Goal: Information Seeking & Learning: Compare options

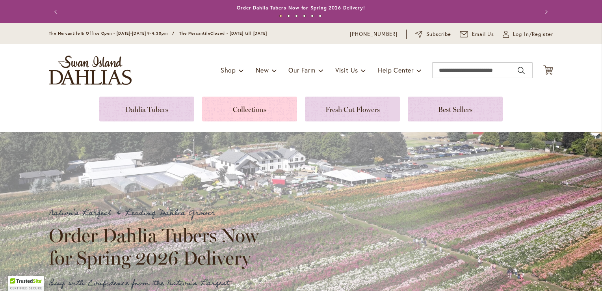
click at [260, 113] on link at bounding box center [249, 109] width 95 height 25
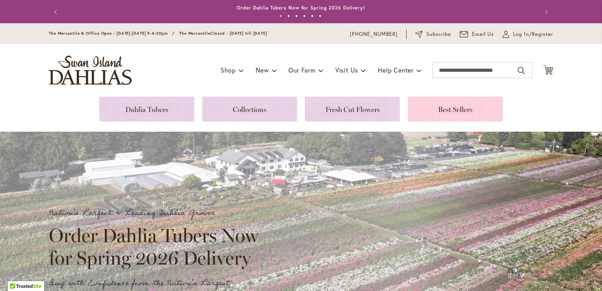
click at [440, 109] on link at bounding box center [455, 109] width 95 height 25
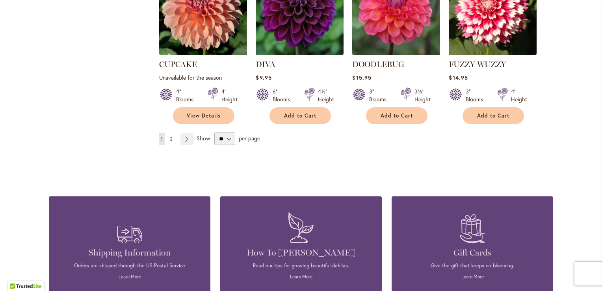
scroll to position [730, 0]
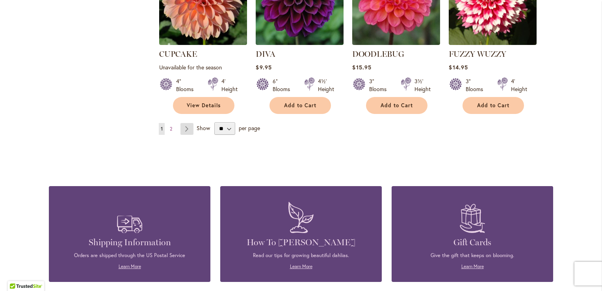
click at [182, 123] on link "Page Next" at bounding box center [186, 129] width 13 height 12
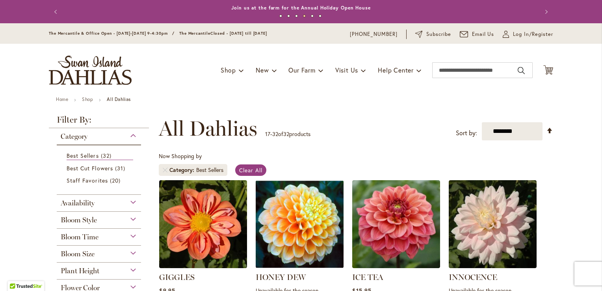
click at [90, 289] on span "Flower Color" at bounding box center [80, 287] width 39 height 9
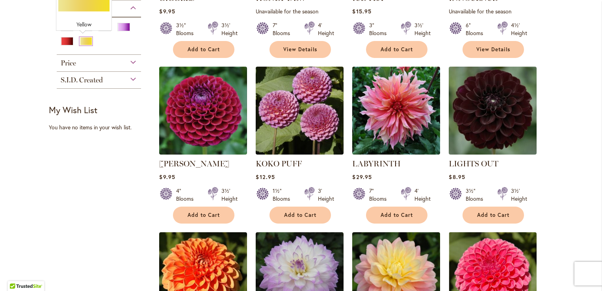
click at [84, 37] on div "Yellow" at bounding box center [86, 41] width 13 height 8
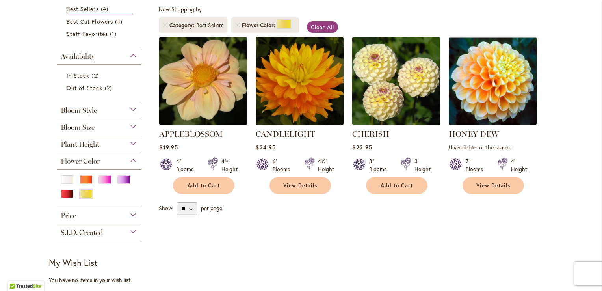
scroll to position [95, 0]
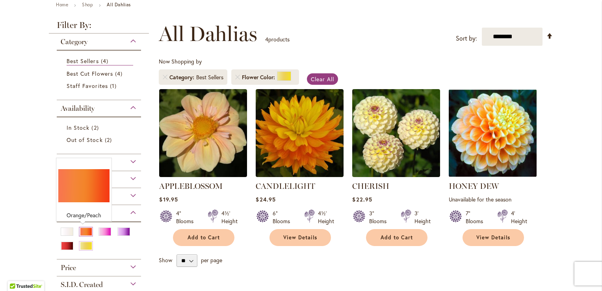
click at [80, 230] on div "Orange/Peach" at bounding box center [86, 231] width 13 height 8
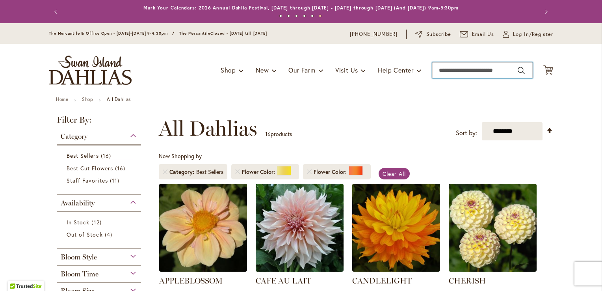
click at [486, 70] on input "Search" at bounding box center [482, 70] width 100 height 16
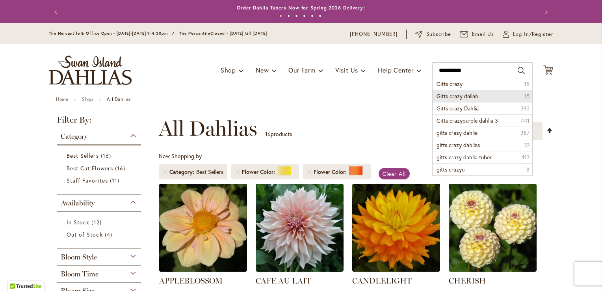
click at [484, 96] on li "Gitts crazy daliah 15" at bounding box center [483, 96] width 100 height 12
type input "**********"
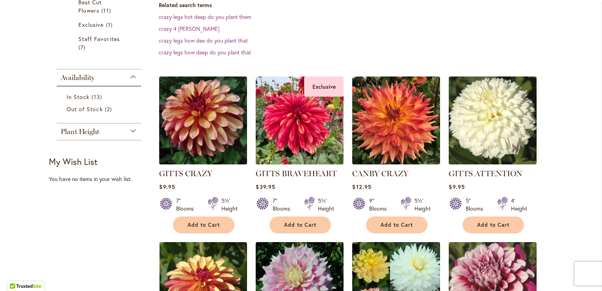
scroll to position [221, 0]
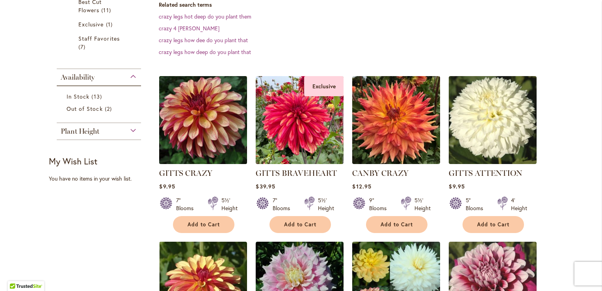
click at [228, 118] on img at bounding box center [203, 120] width 92 height 92
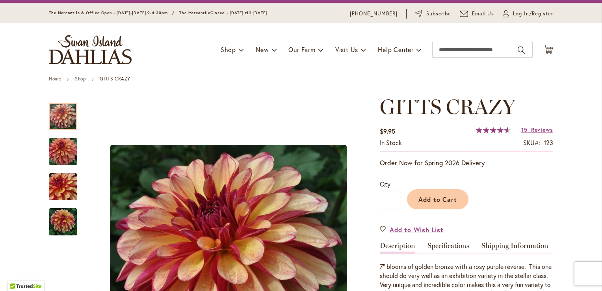
scroll to position [16, 0]
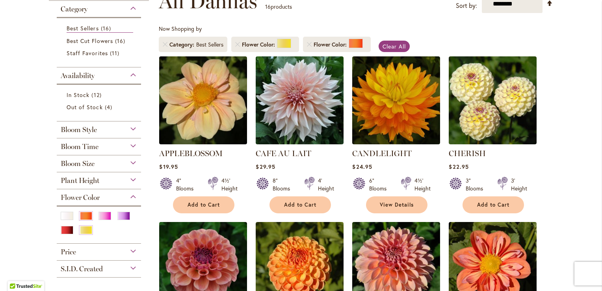
scroll to position [142, 0]
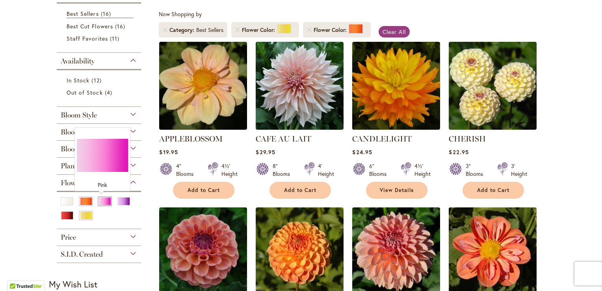
click at [101, 202] on div "Pink" at bounding box center [104, 201] width 13 height 8
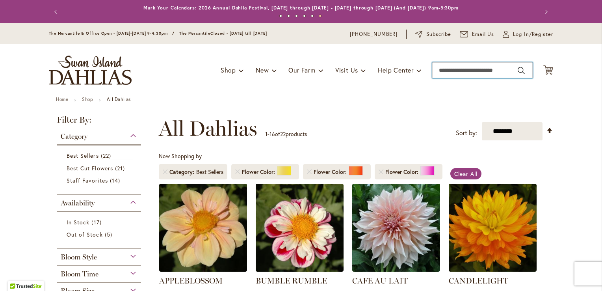
click at [463, 64] on input "Search" at bounding box center [482, 70] width 100 height 16
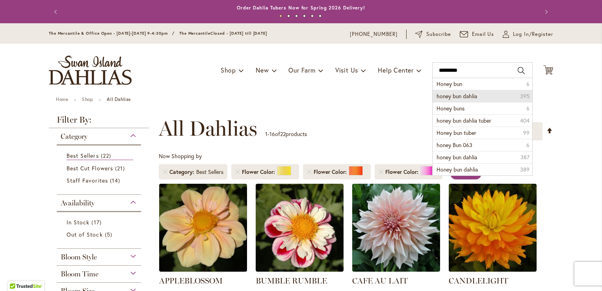
click at [465, 95] on span "honey bun dahlia" at bounding box center [457, 95] width 41 height 7
type input "**********"
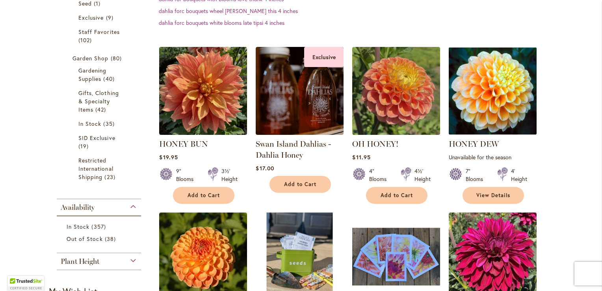
scroll to position [252, 0]
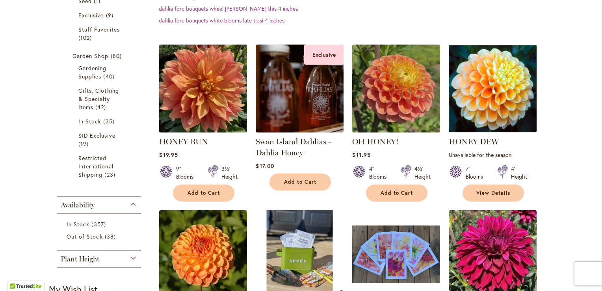
click at [193, 98] on img at bounding box center [203, 89] width 92 height 92
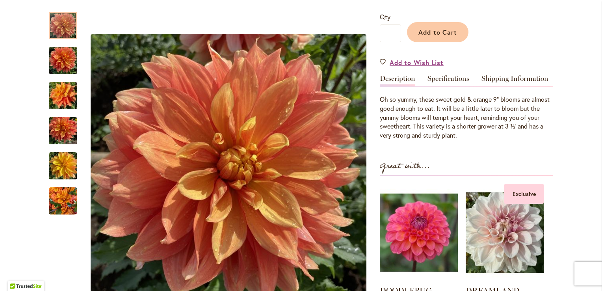
scroll to position [189, 0]
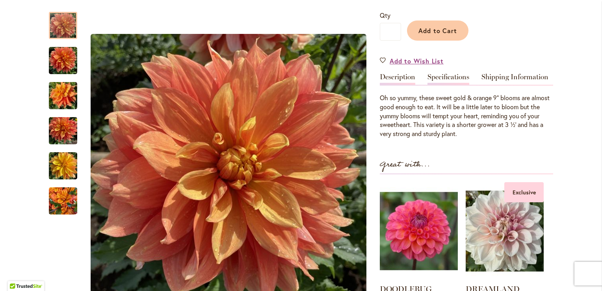
click at [463, 73] on link "Specifications" at bounding box center [448, 78] width 42 height 11
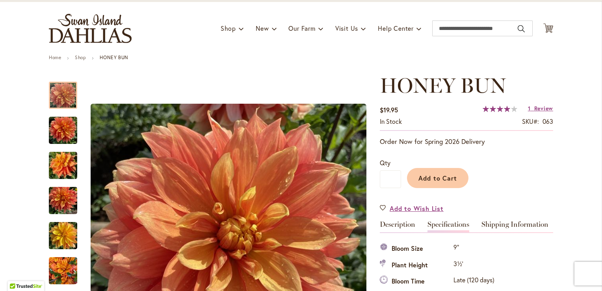
scroll to position [0, 0]
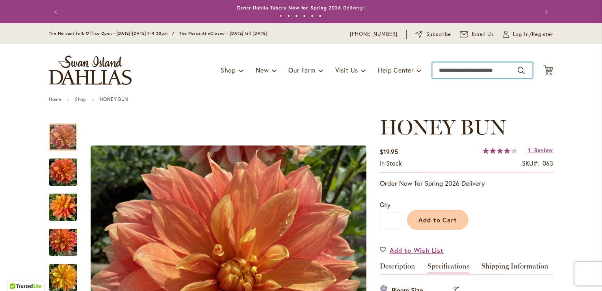
click at [482, 70] on input "Search" at bounding box center [482, 70] width 100 height 16
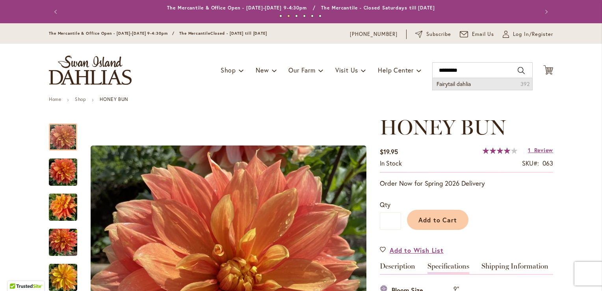
click at [476, 82] on li "Fairytail dahlia 392" at bounding box center [483, 84] width 100 height 12
type input "**********"
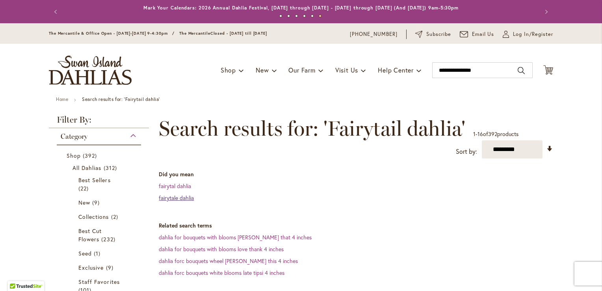
click at [181, 199] on link "fairytale dahlia" at bounding box center [176, 197] width 35 height 7
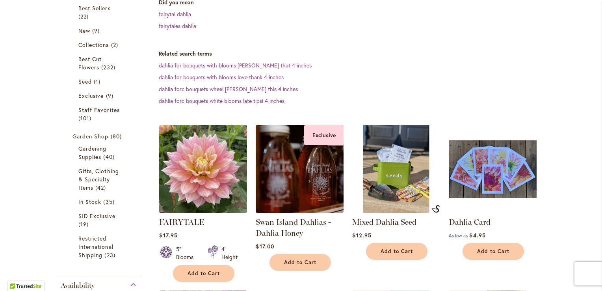
scroll to position [173, 0]
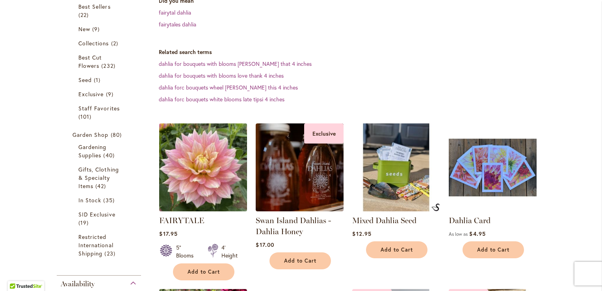
click at [199, 194] on img at bounding box center [203, 167] width 92 height 92
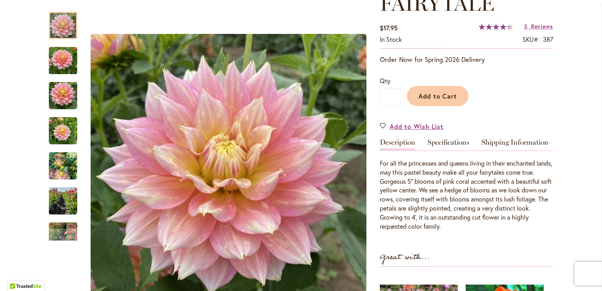
scroll to position [158, 0]
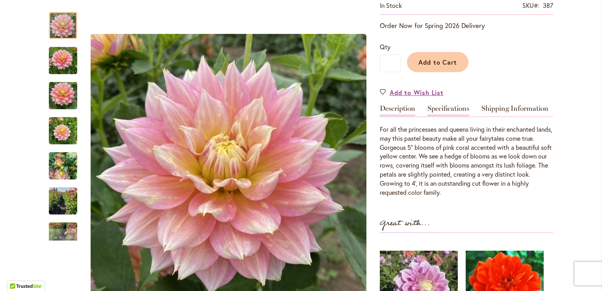
click at [449, 111] on link "Specifications" at bounding box center [448, 110] width 42 height 11
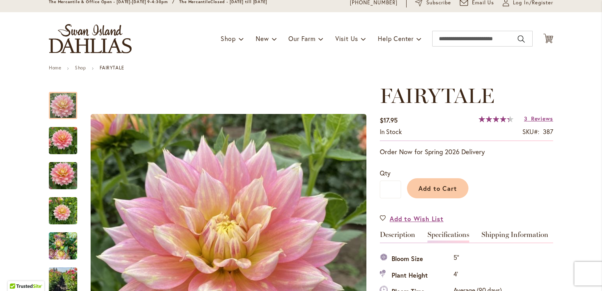
scroll to position [0, 0]
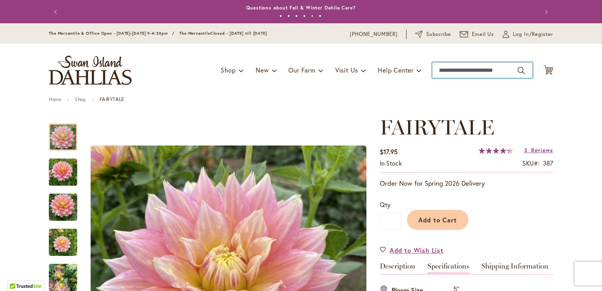
click at [489, 70] on input "Search" at bounding box center [482, 70] width 100 height 16
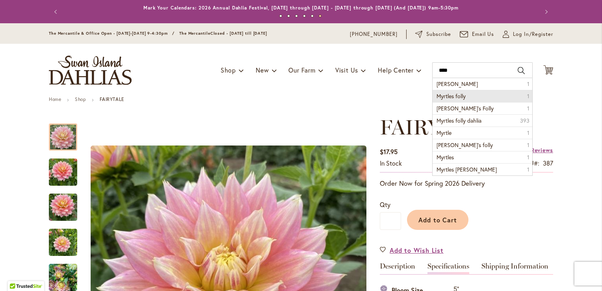
click at [479, 93] on li "Myrtles folly 1" at bounding box center [483, 96] width 100 height 12
type input "**********"
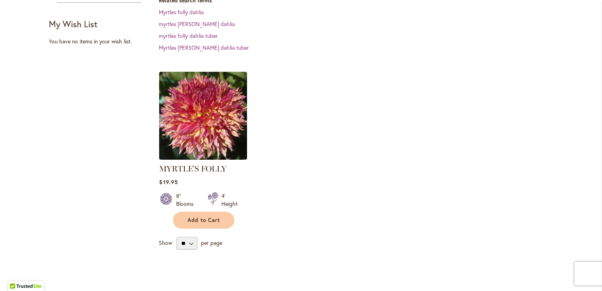
scroll to position [236, 0]
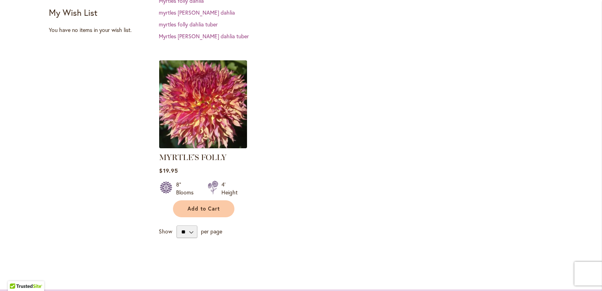
click at [216, 109] on img at bounding box center [203, 104] width 92 height 92
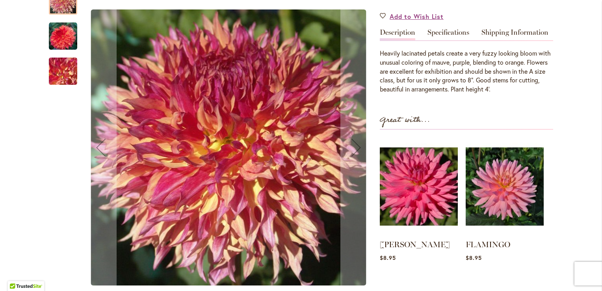
scroll to position [268, 0]
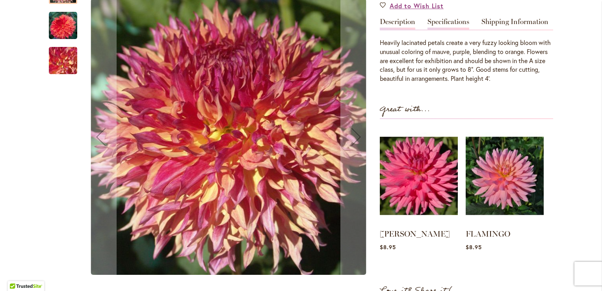
click at [455, 26] on link "Specifications" at bounding box center [448, 23] width 42 height 11
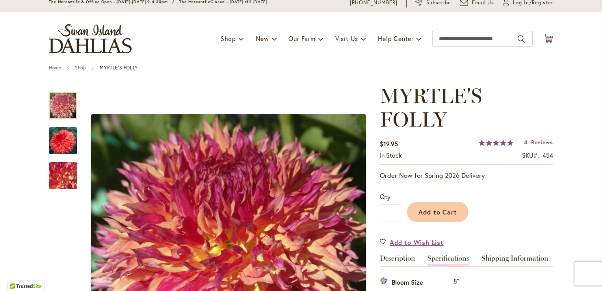
scroll to position [0, 0]
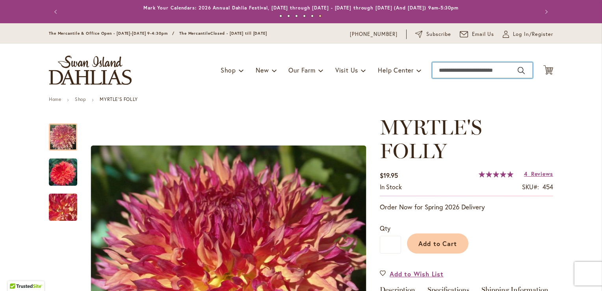
click at [439, 76] on input "Search" at bounding box center [482, 70] width 100 height 16
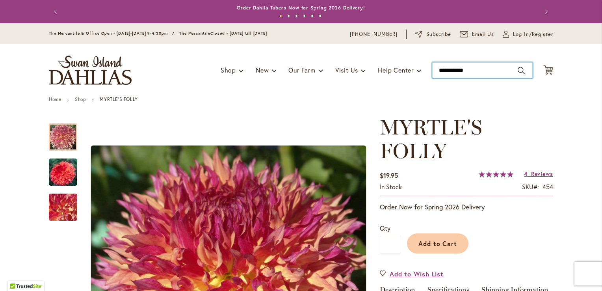
type input "**********"
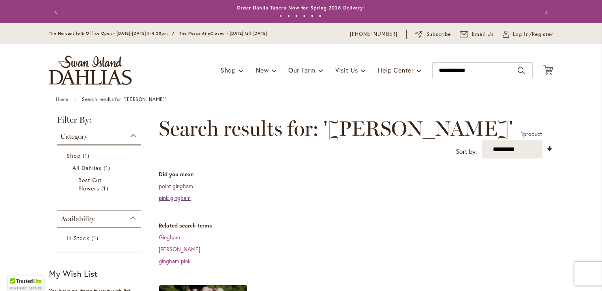
click at [182, 199] on link "pink gingham" at bounding box center [175, 197] width 32 height 7
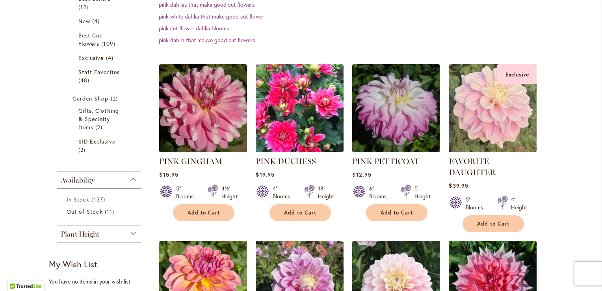
scroll to position [189, 0]
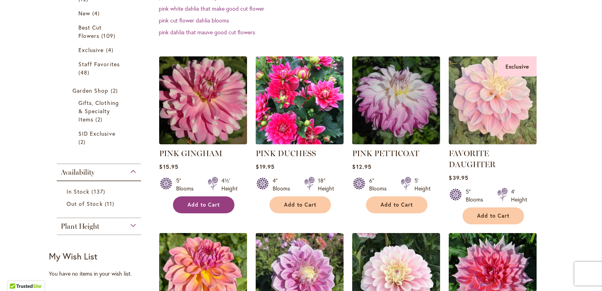
click at [177, 203] on button "Add to Cart" at bounding box center [203, 204] width 61 height 17
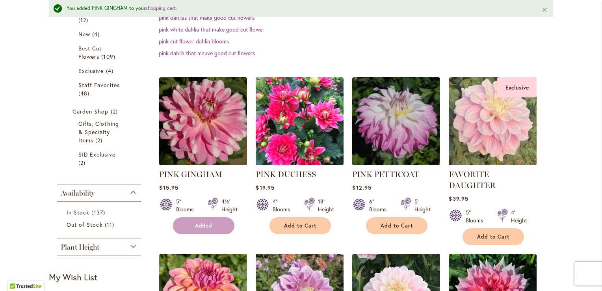
scroll to position [210, 0]
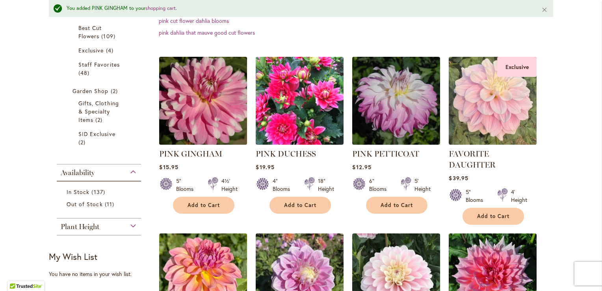
click at [206, 133] on img at bounding box center [203, 100] width 92 height 92
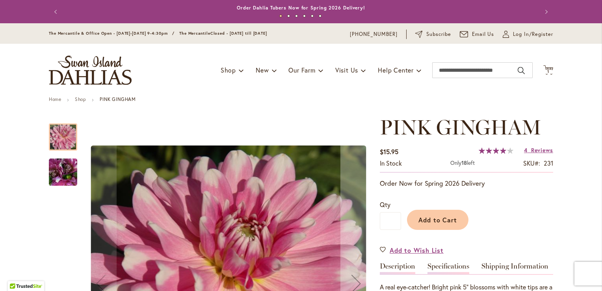
click at [462, 262] on link "Specifications" at bounding box center [448, 267] width 42 height 11
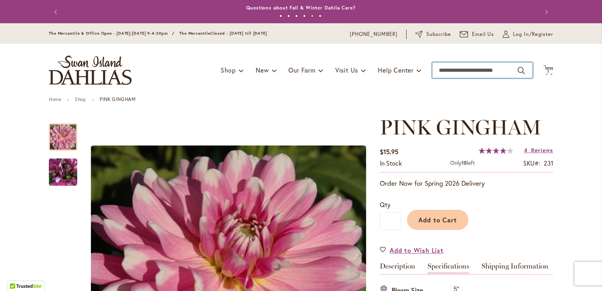
click at [472, 65] on input "Search" at bounding box center [482, 70] width 100 height 16
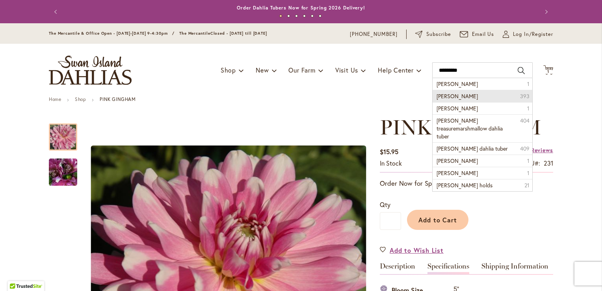
click at [469, 99] on span "Frank holmes dahlia" at bounding box center [457, 95] width 41 height 7
type input "**********"
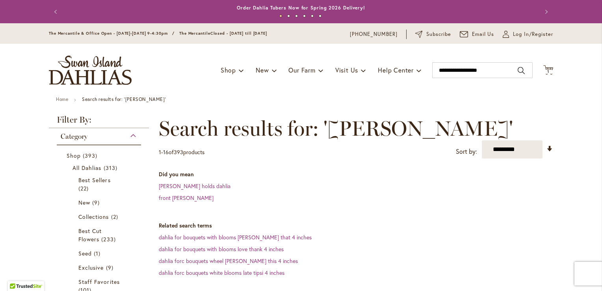
click at [525, 221] on dt "Related search terms" at bounding box center [356, 225] width 394 height 8
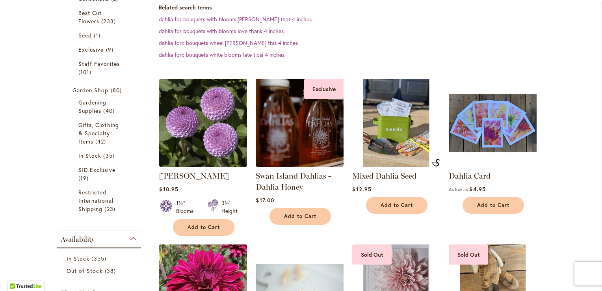
scroll to position [221, 0]
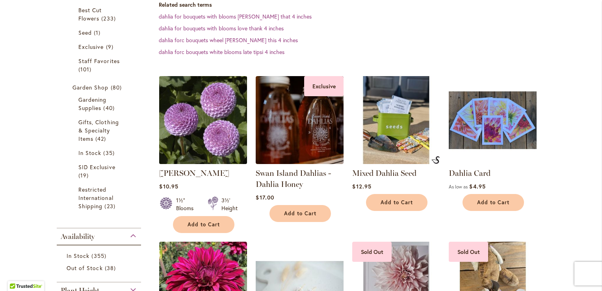
click at [204, 126] on img at bounding box center [203, 120] width 92 height 92
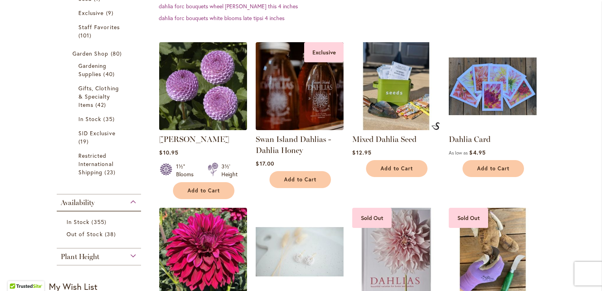
scroll to position [268, 0]
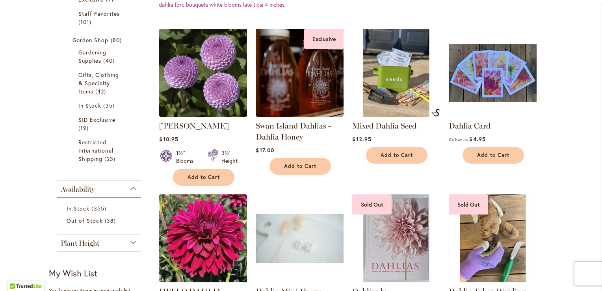
click at [227, 75] on img at bounding box center [203, 73] width 92 height 92
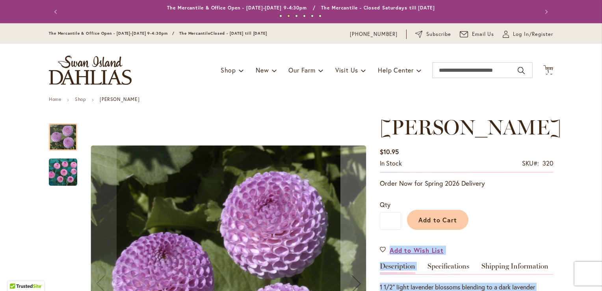
drag, startPoint x: 476, startPoint y: 236, endPoint x: 572, endPoint y: 311, distance: 122.1
click at [572, 290] on html "Skip to Accessibility Information The store will not work correctly in the case…" at bounding box center [301, 145] width 602 height 291
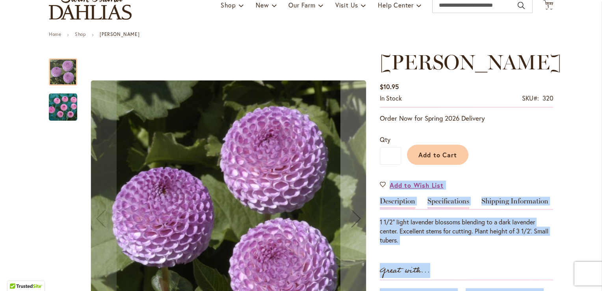
click at [442, 199] on link "Specifications" at bounding box center [448, 202] width 42 height 11
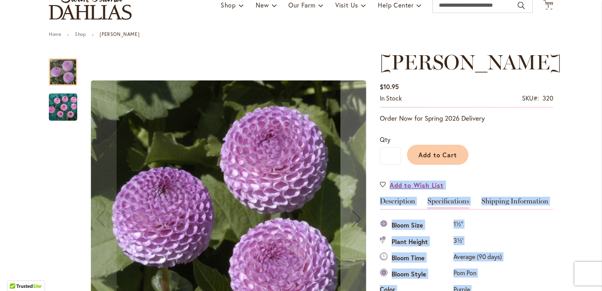
scroll to position [262, 0]
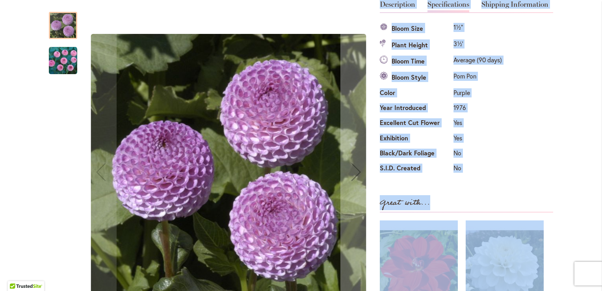
click at [516, 36] on div "Specifications Bloom Size 1½" Plant Height 3½' Bloom Time Average (90 days) Blo…" at bounding box center [466, 99] width 173 height 156
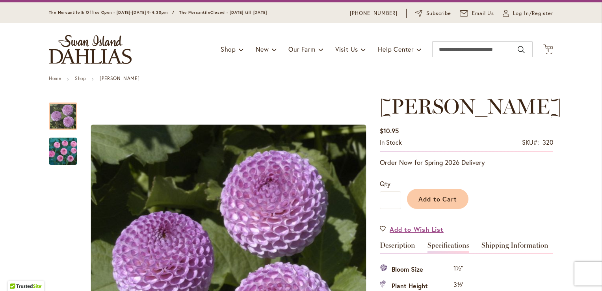
scroll to position [0, 0]
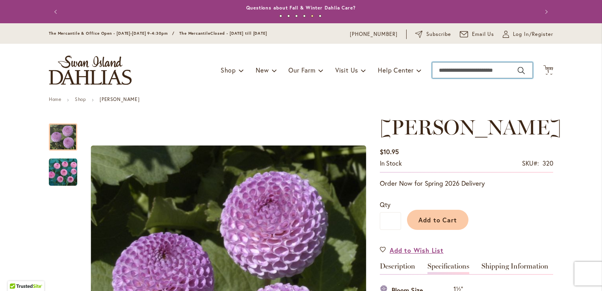
click at [477, 70] on input "Search" at bounding box center [482, 70] width 100 height 16
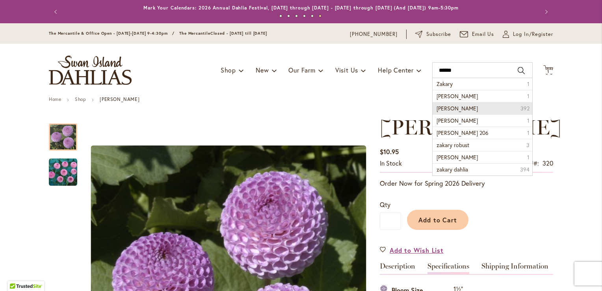
click at [476, 104] on li "Zakary Robert dahlia 392" at bounding box center [483, 108] width 100 height 12
type input "**********"
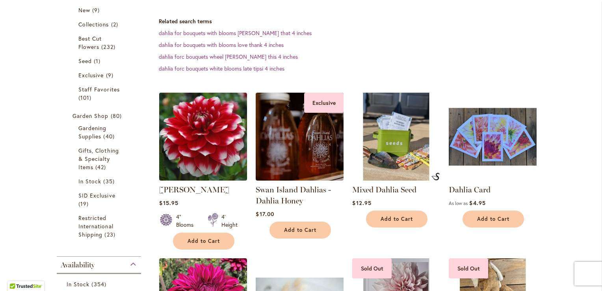
scroll to position [205, 0]
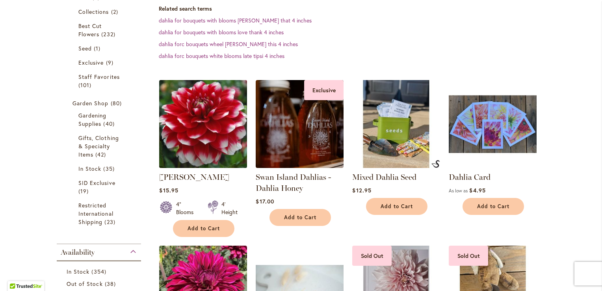
click at [207, 155] on img at bounding box center [203, 124] width 92 height 92
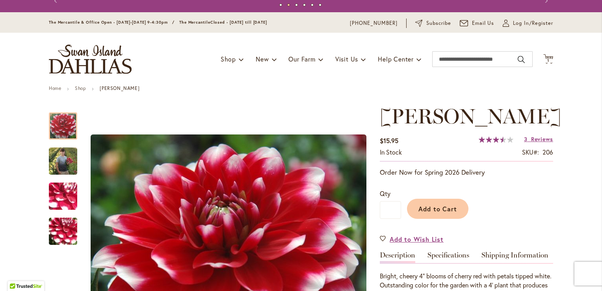
scroll to position [16, 0]
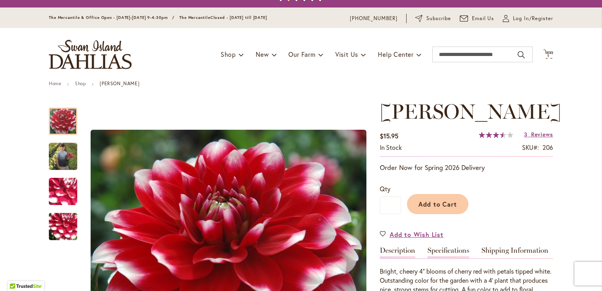
click at [444, 258] on link "Specifications" at bounding box center [448, 252] width 42 height 11
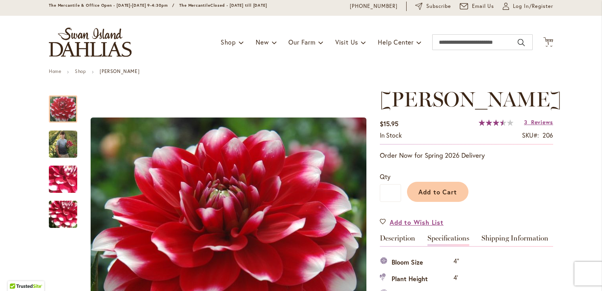
scroll to position [0, 0]
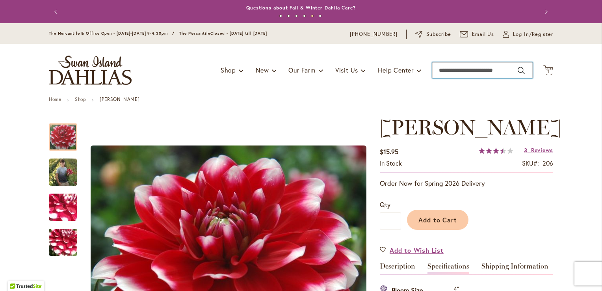
click at [457, 67] on input "Search" at bounding box center [482, 70] width 100 height 16
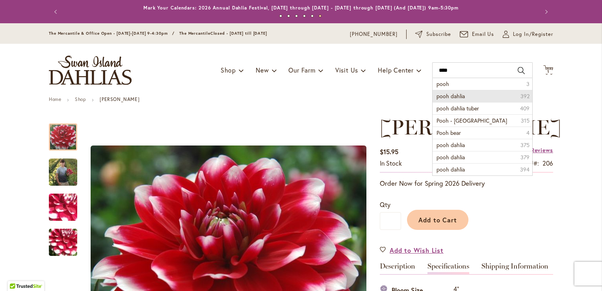
click at [457, 94] on span "pooh dahlia" at bounding box center [451, 95] width 28 height 7
type input "**********"
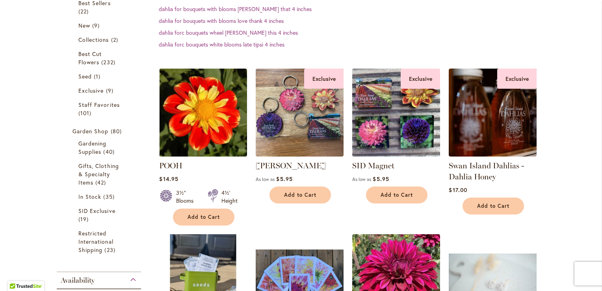
scroll to position [189, 0]
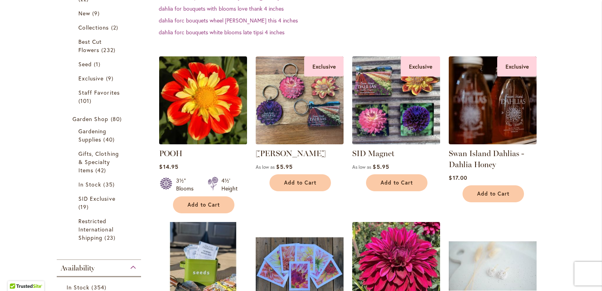
click at [162, 101] on img at bounding box center [203, 100] width 92 height 92
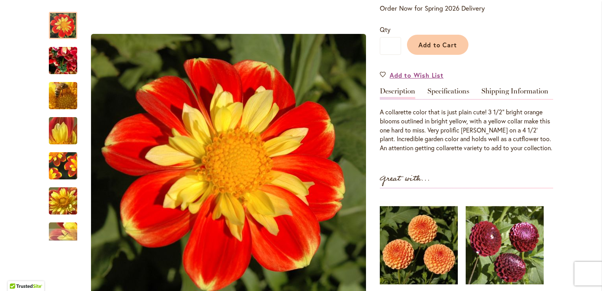
scroll to position [205, 0]
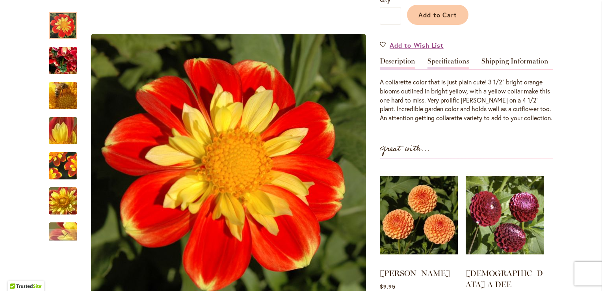
click at [440, 62] on link "Specifications" at bounding box center [448, 63] width 42 height 11
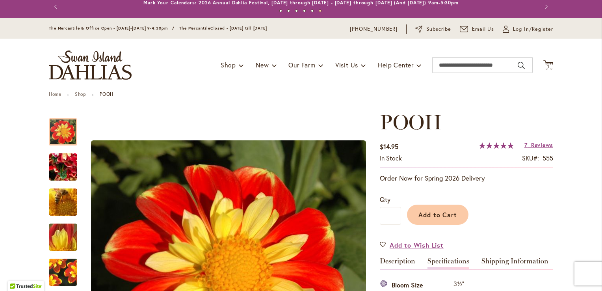
scroll to position [0, 0]
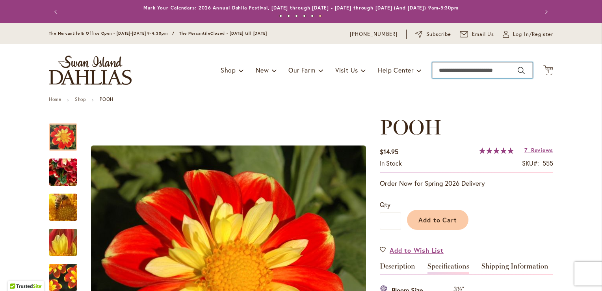
click at [458, 75] on input "Search" at bounding box center [482, 70] width 100 height 16
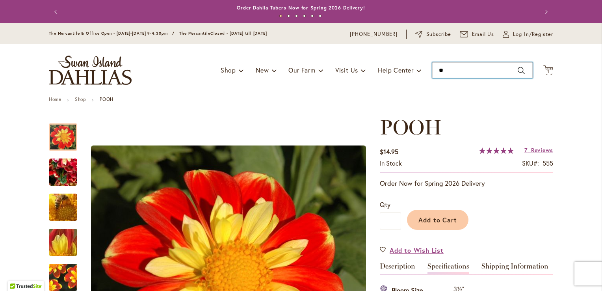
type input "*"
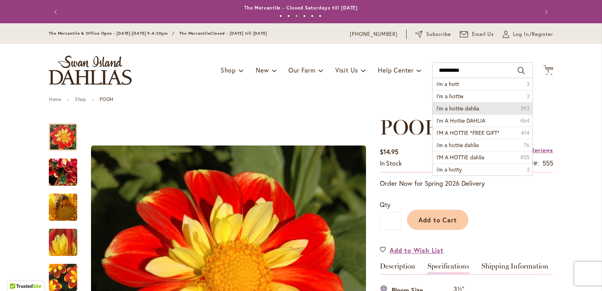
click at [457, 108] on span "I'm a hottie dahlia" at bounding box center [458, 107] width 43 height 7
type input "**********"
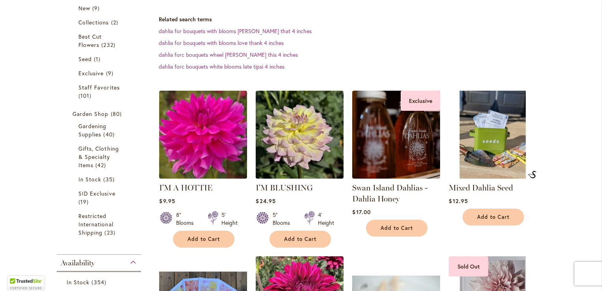
scroll to position [221, 0]
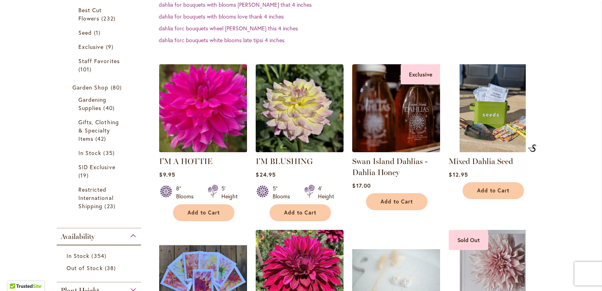
click at [222, 100] on img at bounding box center [203, 108] width 92 height 92
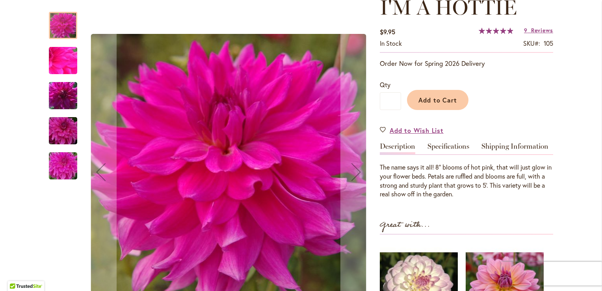
scroll to position [126, 0]
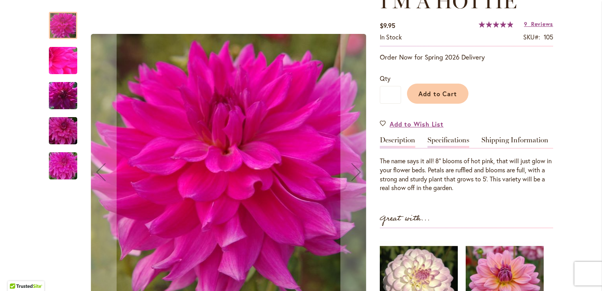
click at [456, 138] on link "Specifications" at bounding box center [448, 141] width 42 height 11
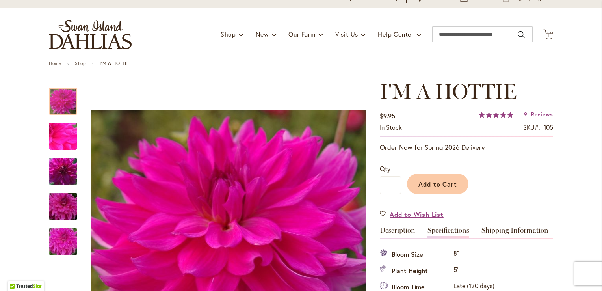
scroll to position [0, 0]
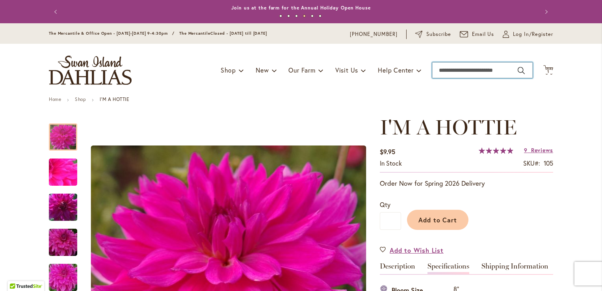
click at [480, 69] on input "Search" at bounding box center [482, 70] width 100 height 16
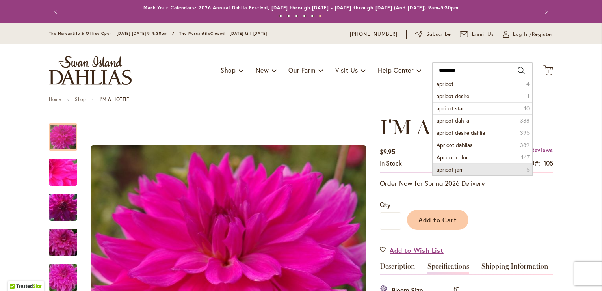
click at [453, 164] on li "apricot jam 5" at bounding box center [483, 169] width 100 height 12
type input "**********"
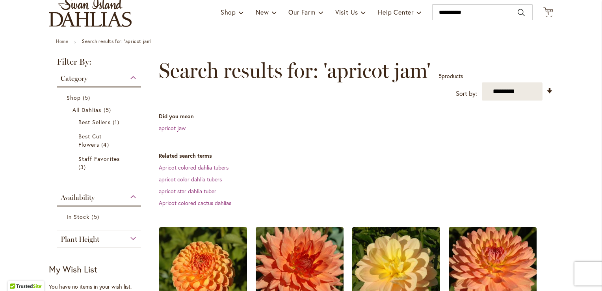
scroll to position [32, 0]
